Goal: Book appointment/travel/reservation

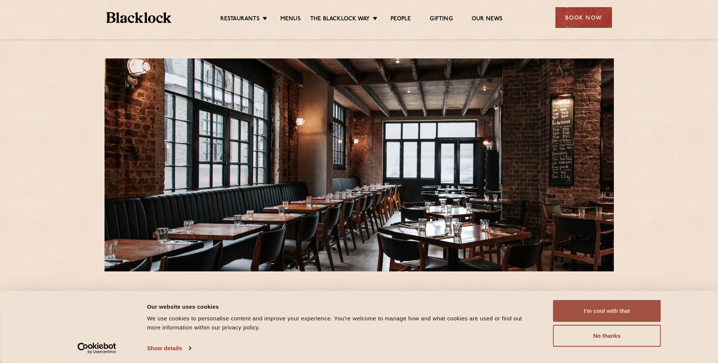
click at [614, 304] on button "I'm cool with that" at bounding box center [607, 311] width 108 height 22
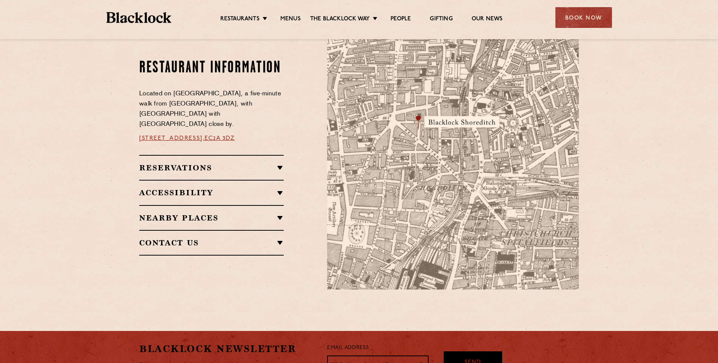
scroll to position [415, 0]
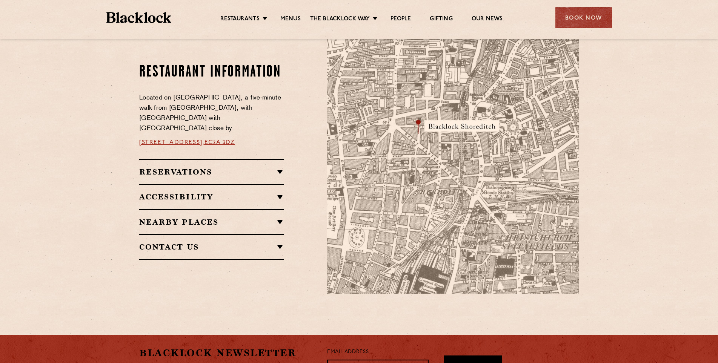
click at [249, 171] on h2 "Reservations" at bounding box center [211, 172] width 145 height 9
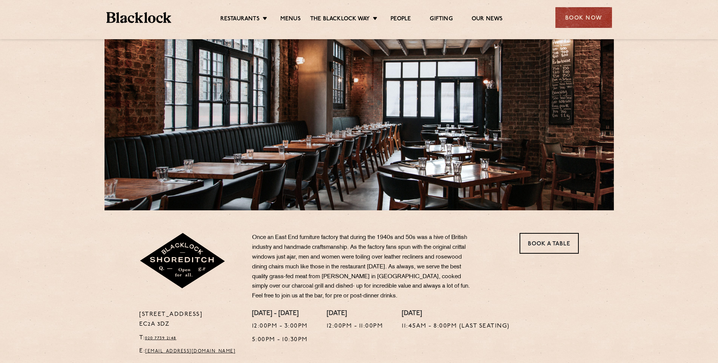
scroll to position [38, 0]
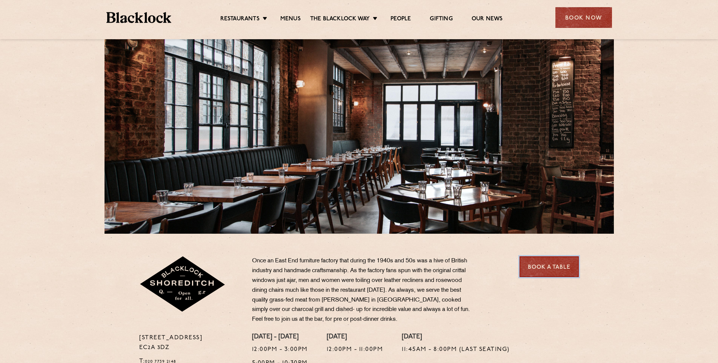
click at [534, 269] on link "Book a Table" at bounding box center [549, 267] width 59 height 21
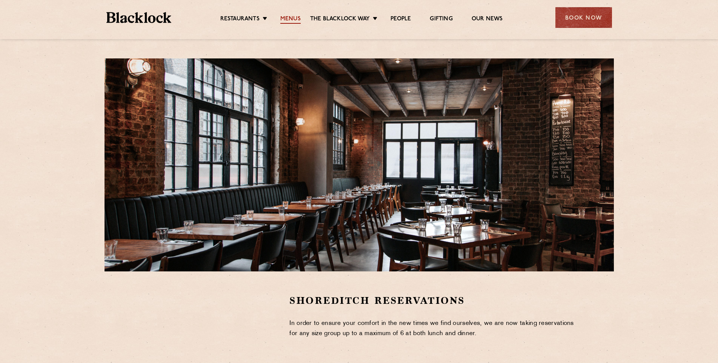
click at [297, 17] on link "Menus" at bounding box center [290, 19] width 20 height 8
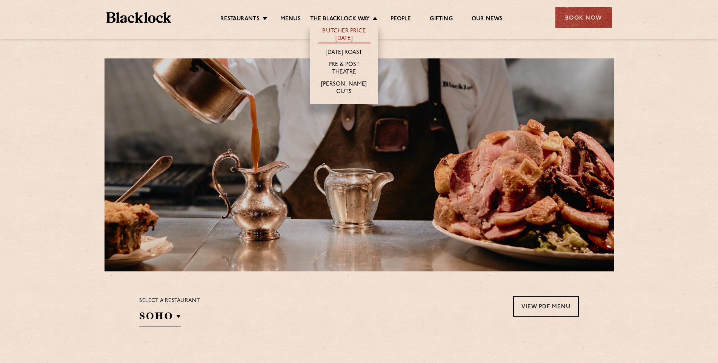
click at [355, 30] on link "Butcher Price [DATE]" at bounding box center [344, 36] width 53 height 16
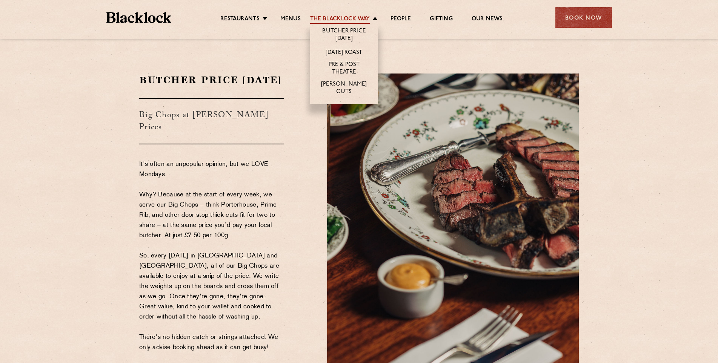
click at [367, 17] on link "The Blacklock Way" at bounding box center [340, 19] width 60 height 8
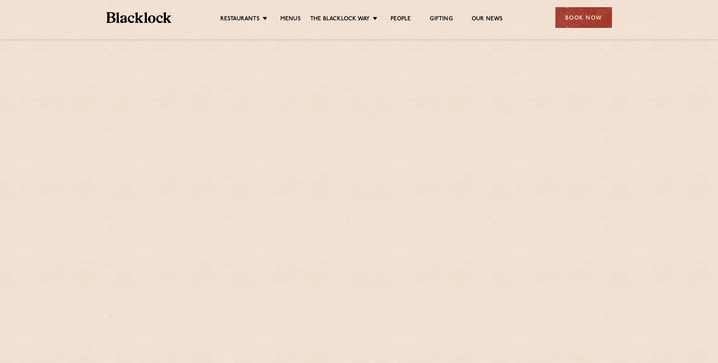
click at [291, 16] on link "Menus" at bounding box center [290, 19] width 20 height 8
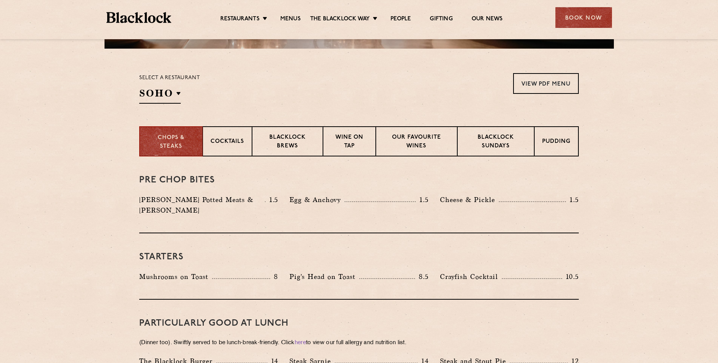
scroll to position [226, 0]
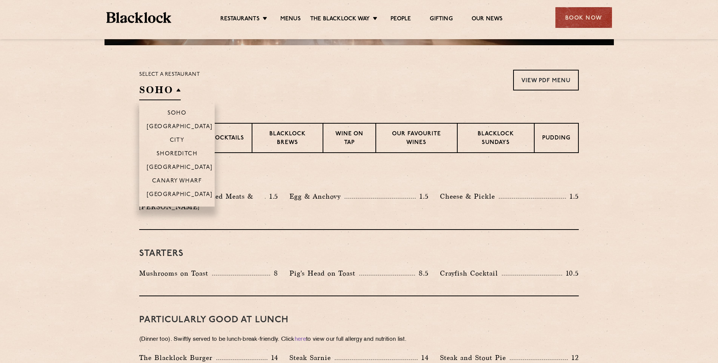
click at [144, 98] on h2 "SOHO" at bounding box center [160, 91] width 42 height 17
click at [183, 155] on p "Shoreditch" at bounding box center [177, 155] width 41 height 8
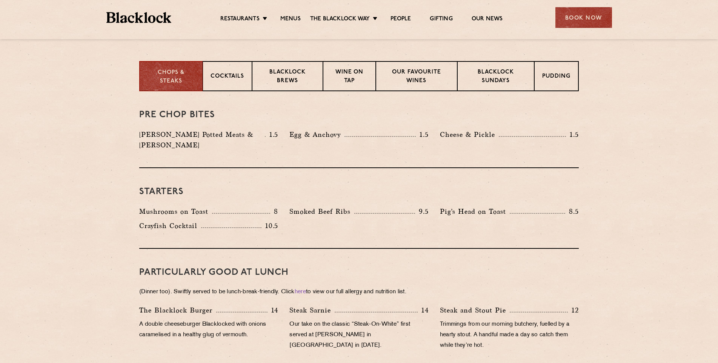
scroll to position [302, 0]
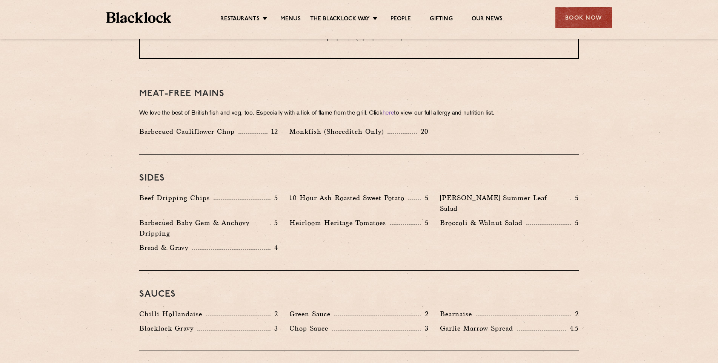
scroll to position [1057, 0]
click at [584, 20] on div "Book Now" at bounding box center [583, 17] width 57 height 21
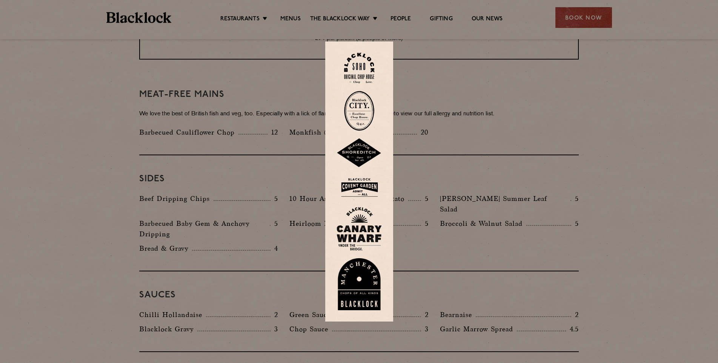
click at [363, 151] on img at bounding box center [359, 152] width 45 height 29
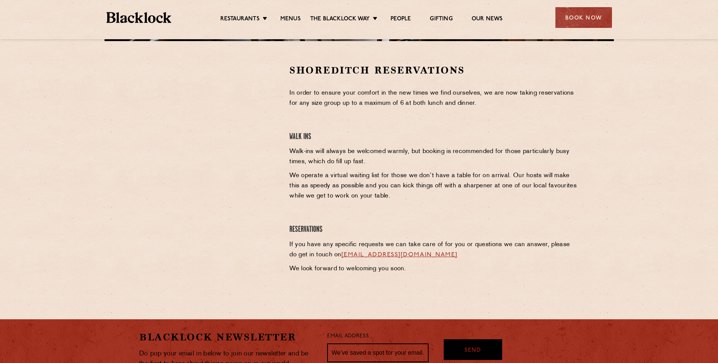
scroll to position [351, 0]
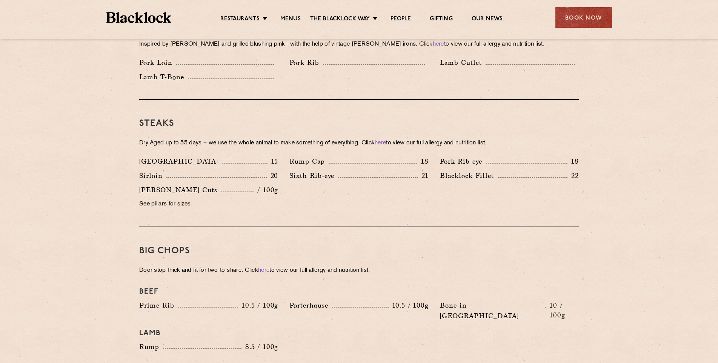
scroll to position [642, 0]
click at [262, 268] on link "here" at bounding box center [263, 271] width 11 height 6
click at [615, 120] on section "Pre Chop Bites [PERSON_NAME] Potted Meats & Kimchi 1.5 Egg & Anchovy 1.5 Cheese…" at bounding box center [359, 281] width 718 height 1086
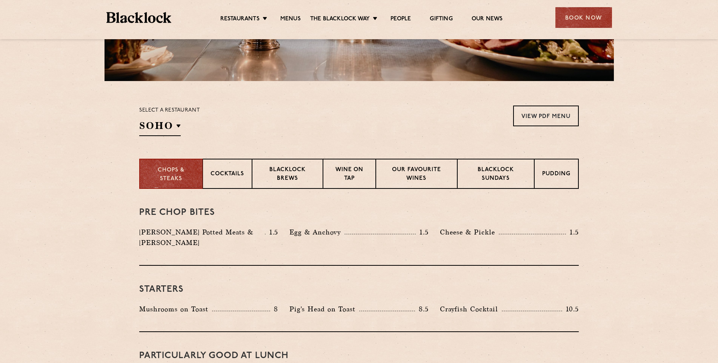
scroll to position [189, 0]
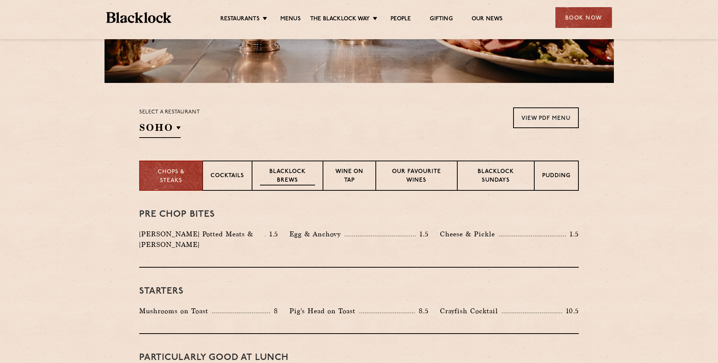
click at [266, 180] on p "Blacklock Brews" at bounding box center [287, 177] width 55 height 18
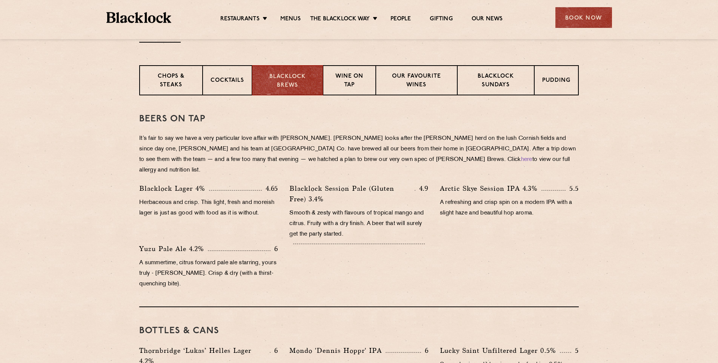
scroll to position [264, 0]
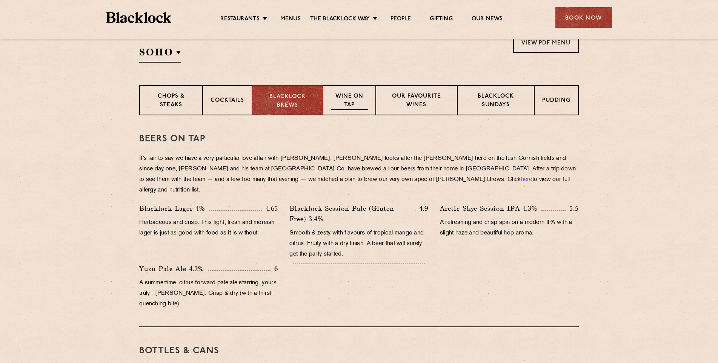
click at [340, 105] on p "Wine on Tap" at bounding box center [349, 101] width 37 height 18
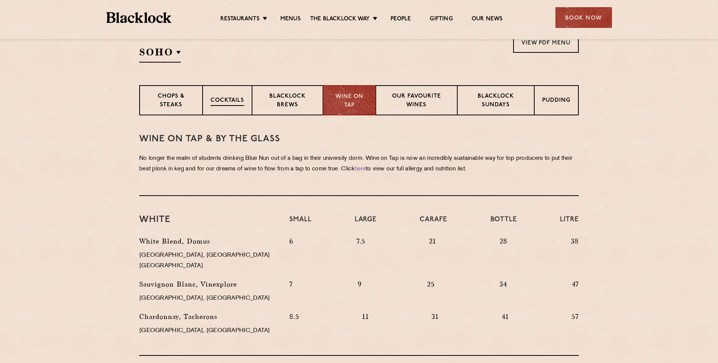
click at [231, 107] on div "Cocktails" at bounding box center [227, 100] width 49 height 30
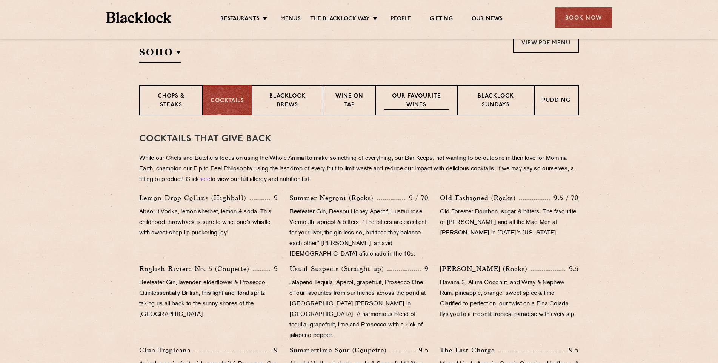
click at [453, 88] on div "Our favourite wines" at bounding box center [416, 100] width 81 height 30
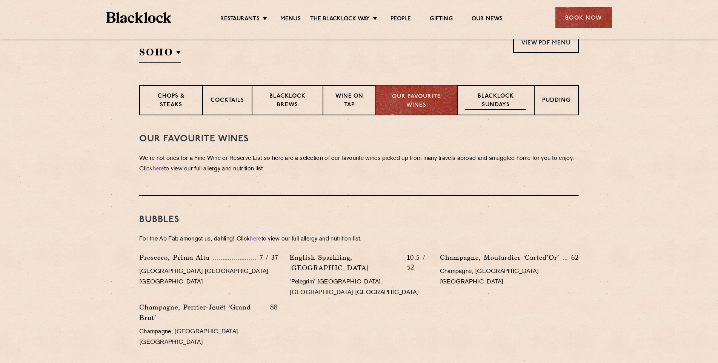
click at [483, 106] on p "Blacklock Sundays" at bounding box center [495, 101] width 61 height 18
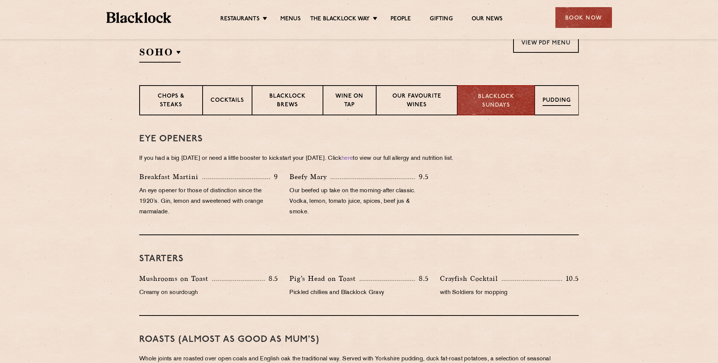
click at [557, 101] on p "Pudding" at bounding box center [557, 101] width 28 height 9
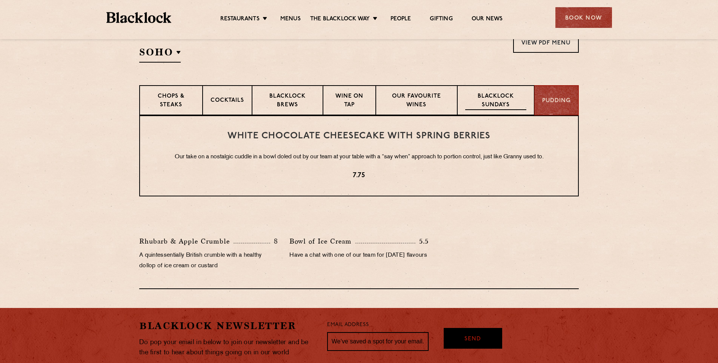
click at [509, 101] on p "Blacklock Sundays" at bounding box center [495, 101] width 61 height 18
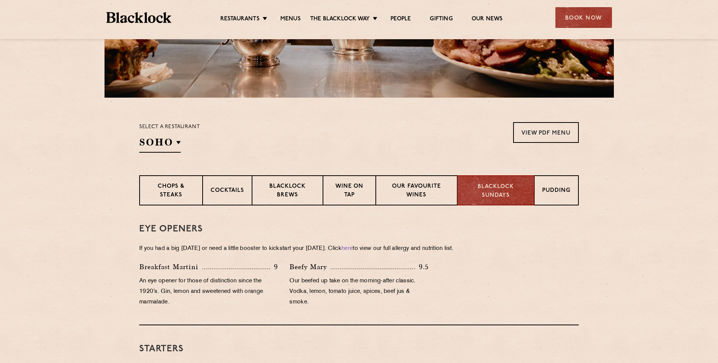
scroll to position [189, 0]
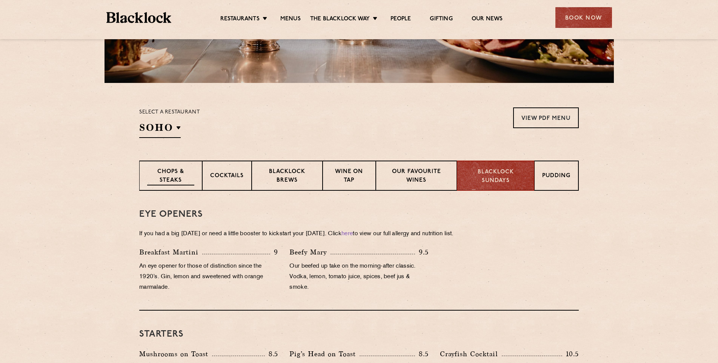
click at [194, 180] on p "Chops & Steaks" at bounding box center [170, 177] width 47 height 18
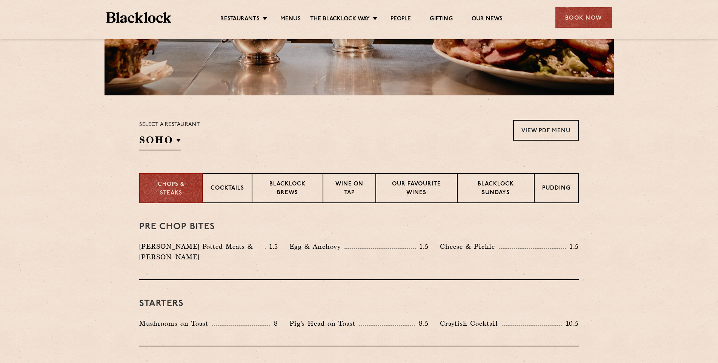
scroll to position [151, 0]
